Goal: Information Seeking & Learning: Learn about a topic

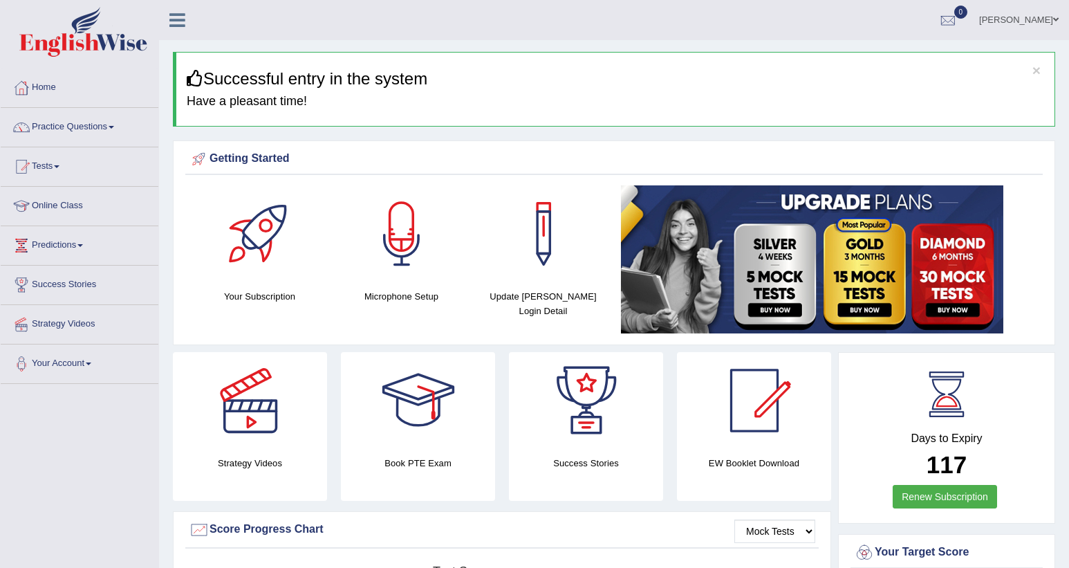
drag, startPoint x: 952, startPoint y: 409, endPoint x: 859, endPoint y: 113, distance: 310.3
click at [577, 265] on div at bounding box center [543, 233] width 97 height 97
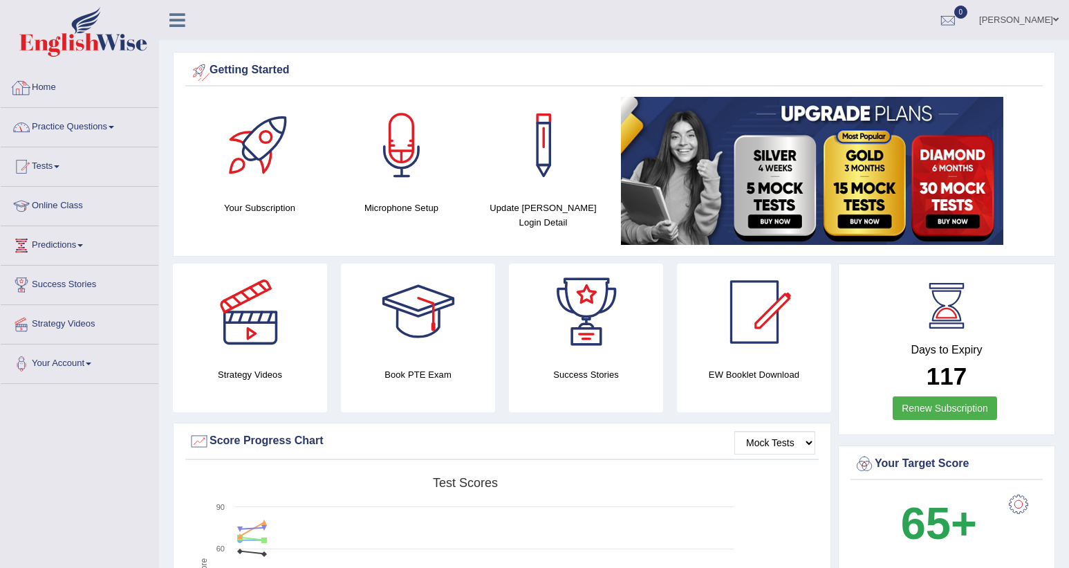
click at [72, 118] on link "Practice Questions" at bounding box center [80, 125] width 158 height 35
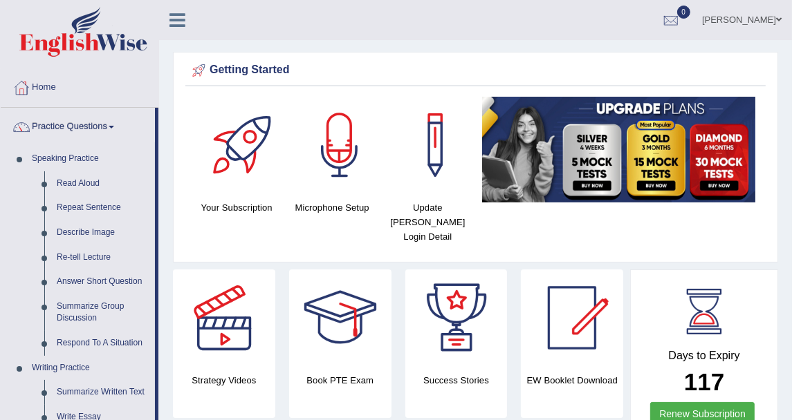
drag, startPoint x: 892, startPoint y: 0, endPoint x: 160, endPoint y: 150, distance: 747.5
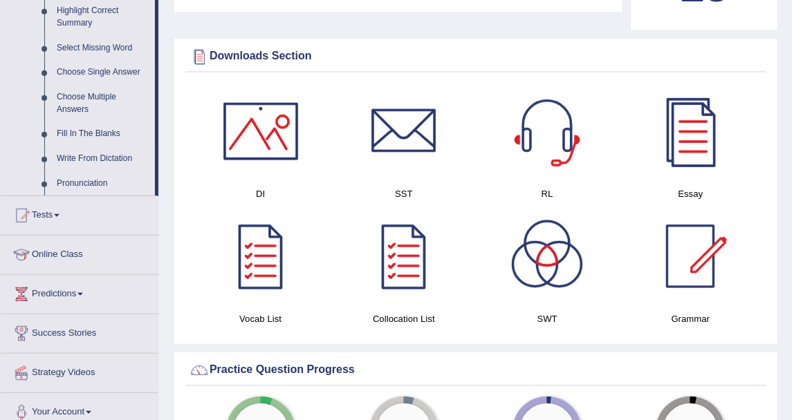
scroll to position [691, 0]
